Goal: Information Seeking & Learning: Learn about a topic

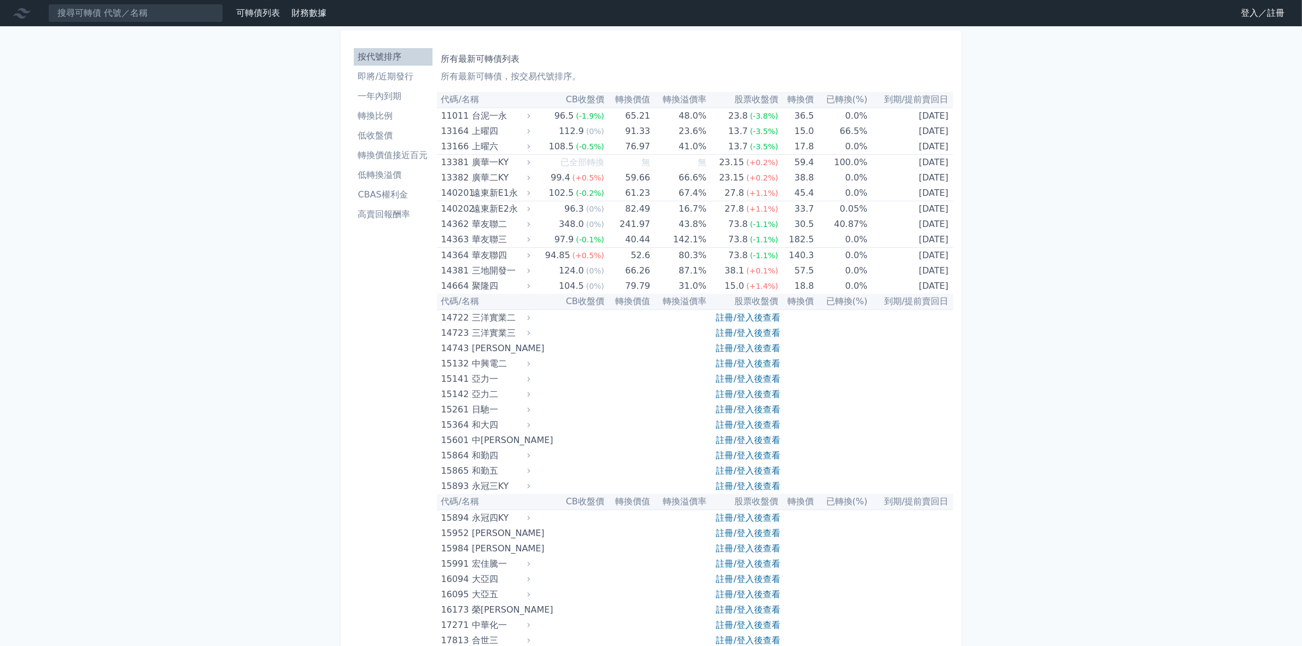
click at [387, 175] on li "低轉換溢價" at bounding box center [393, 174] width 79 height 13
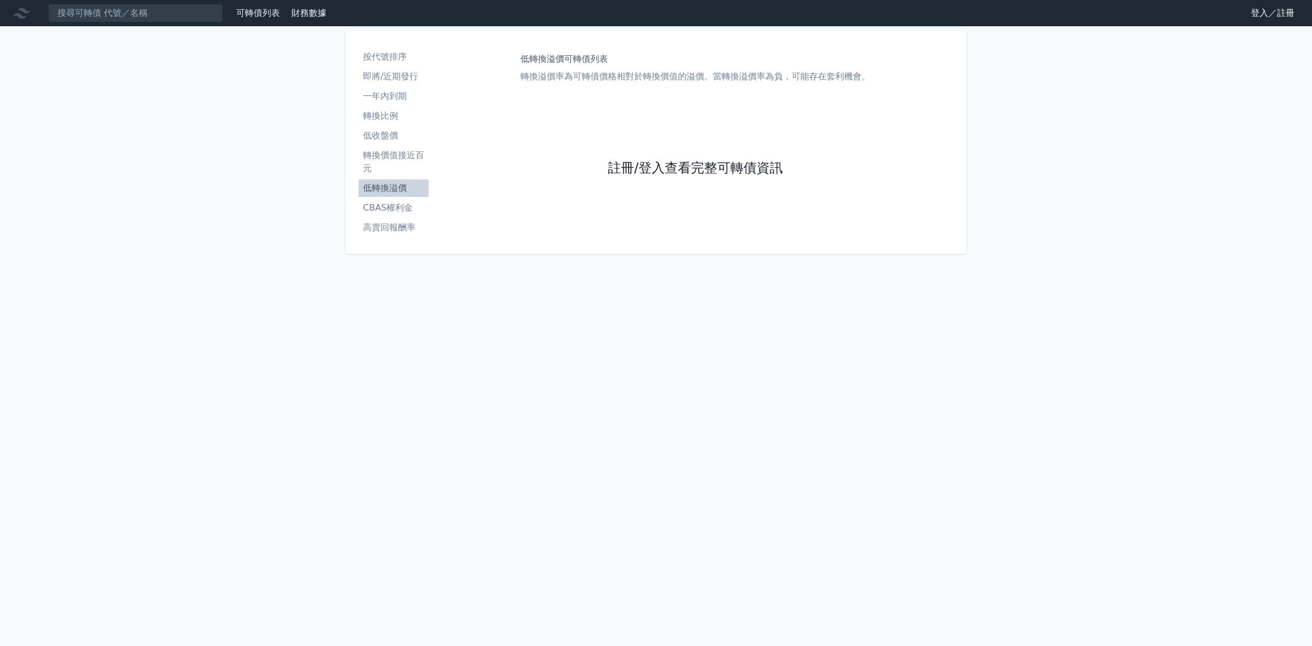
click at [687, 168] on link "註冊/登入查看完整可轉債資訊" at bounding box center [695, 168] width 175 height 17
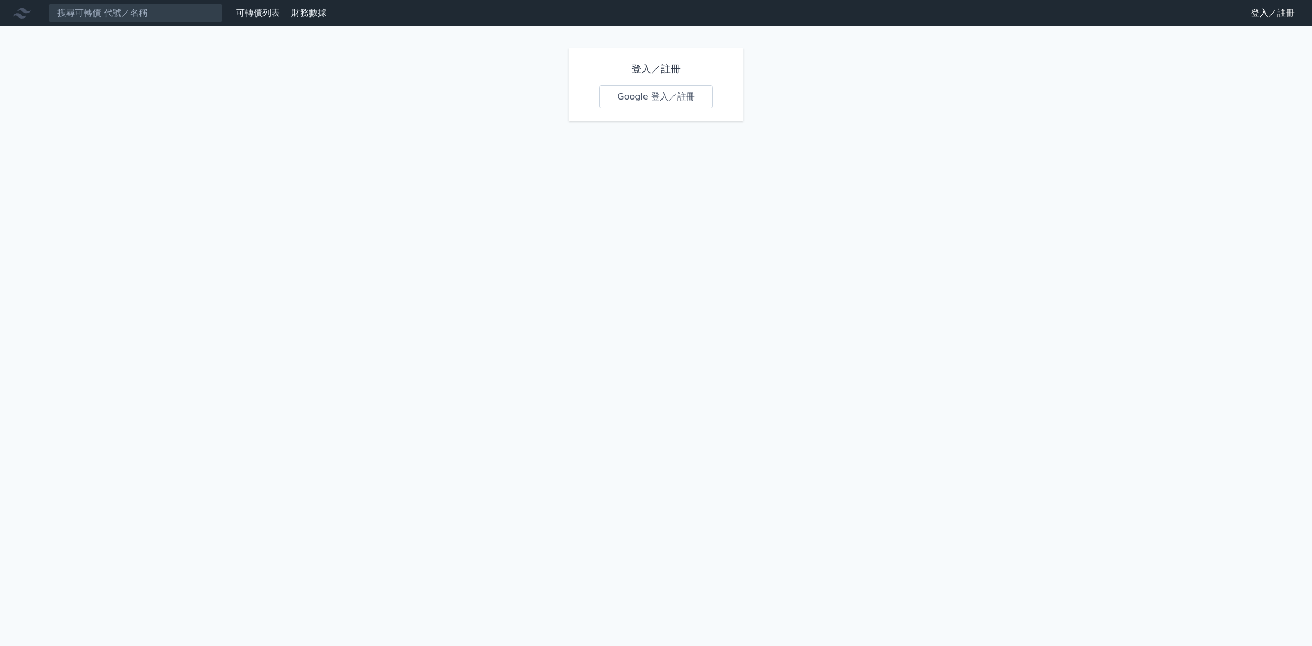
click at [636, 104] on link "Google 登入／註冊" at bounding box center [656, 96] width 114 height 23
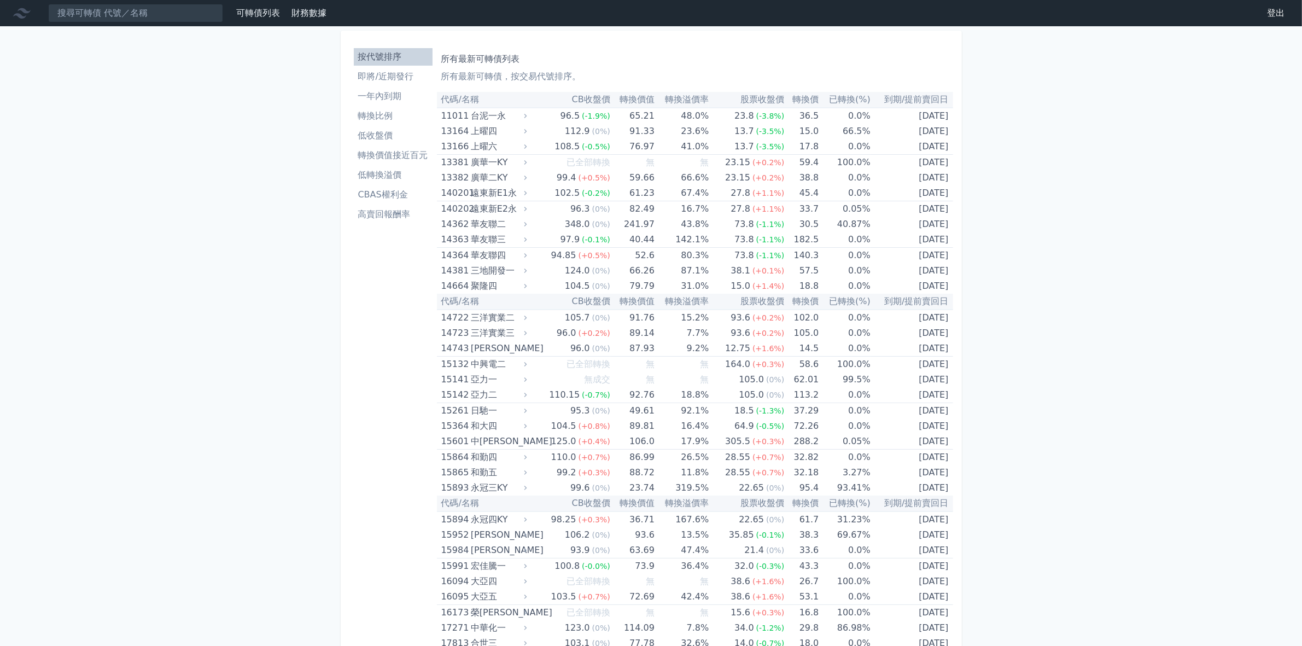
click at [388, 175] on li "低轉換溢價" at bounding box center [393, 174] width 79 height 13
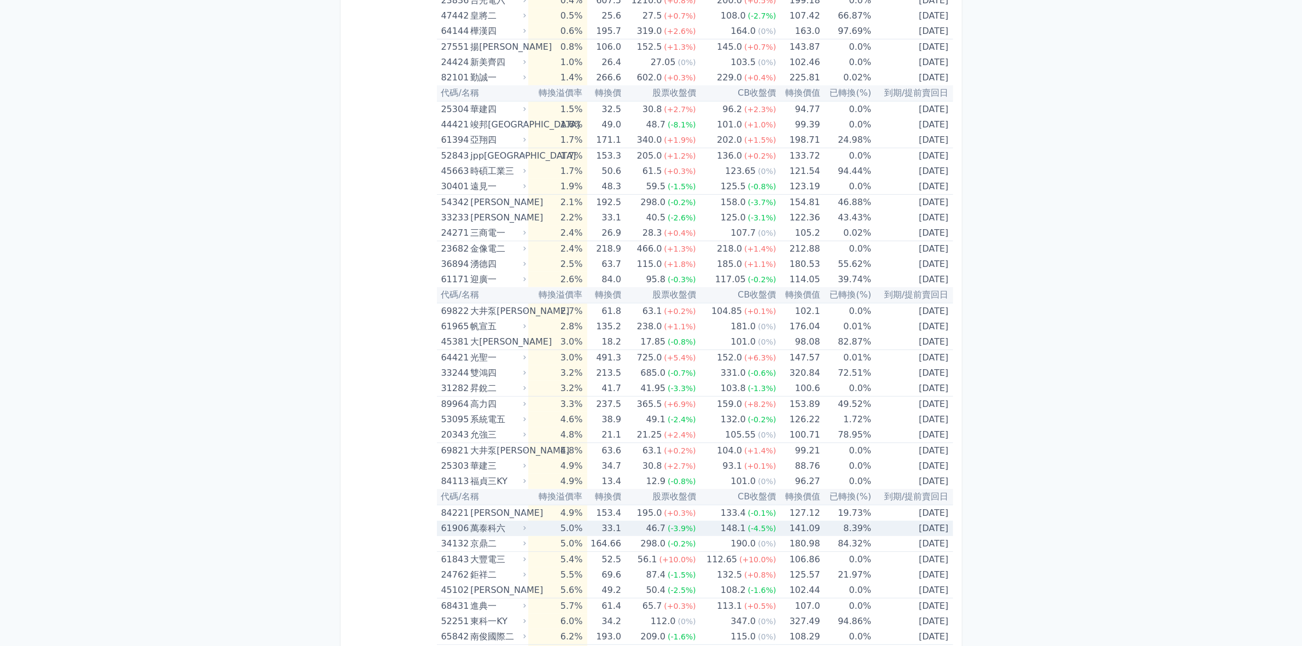
scroll to position [478, 0]
